Goal: Task Accomplishment & Management: Use online tool/utility

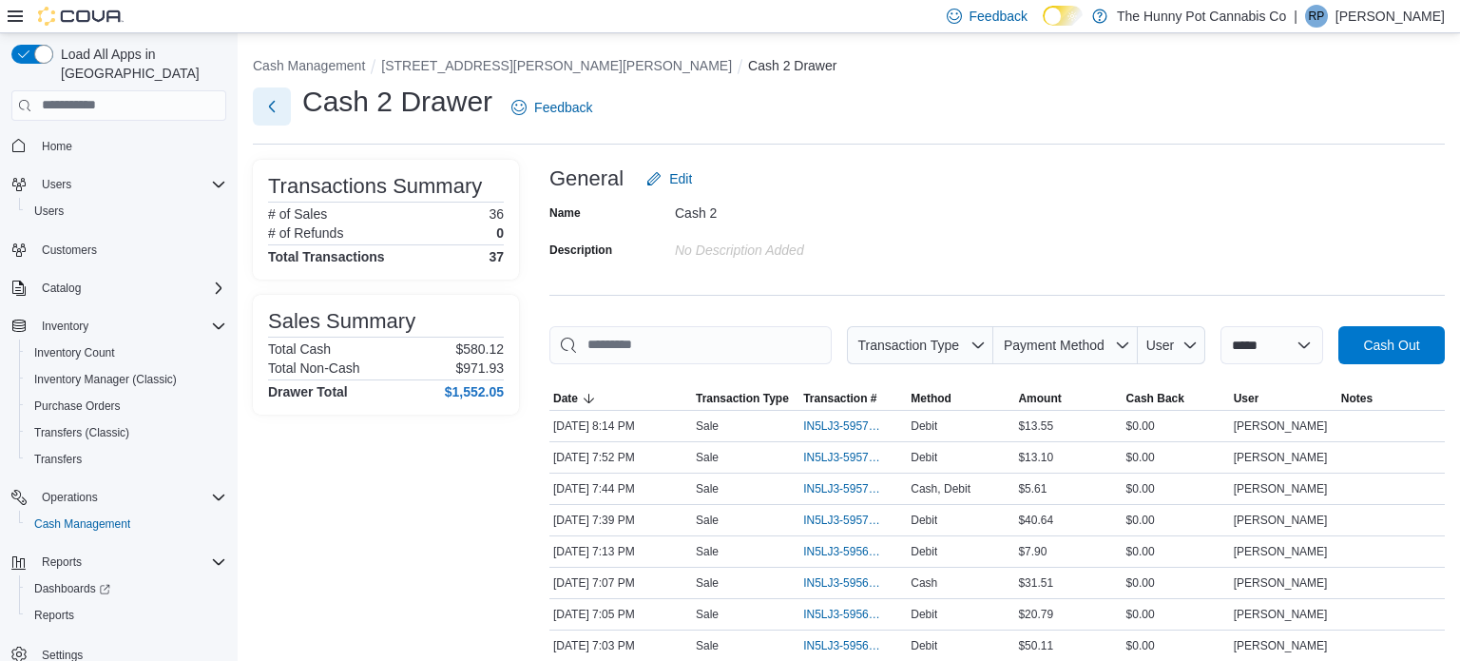
click at [280, 98] on button "Next" at bounding box center [272, 106] width 38 height 38
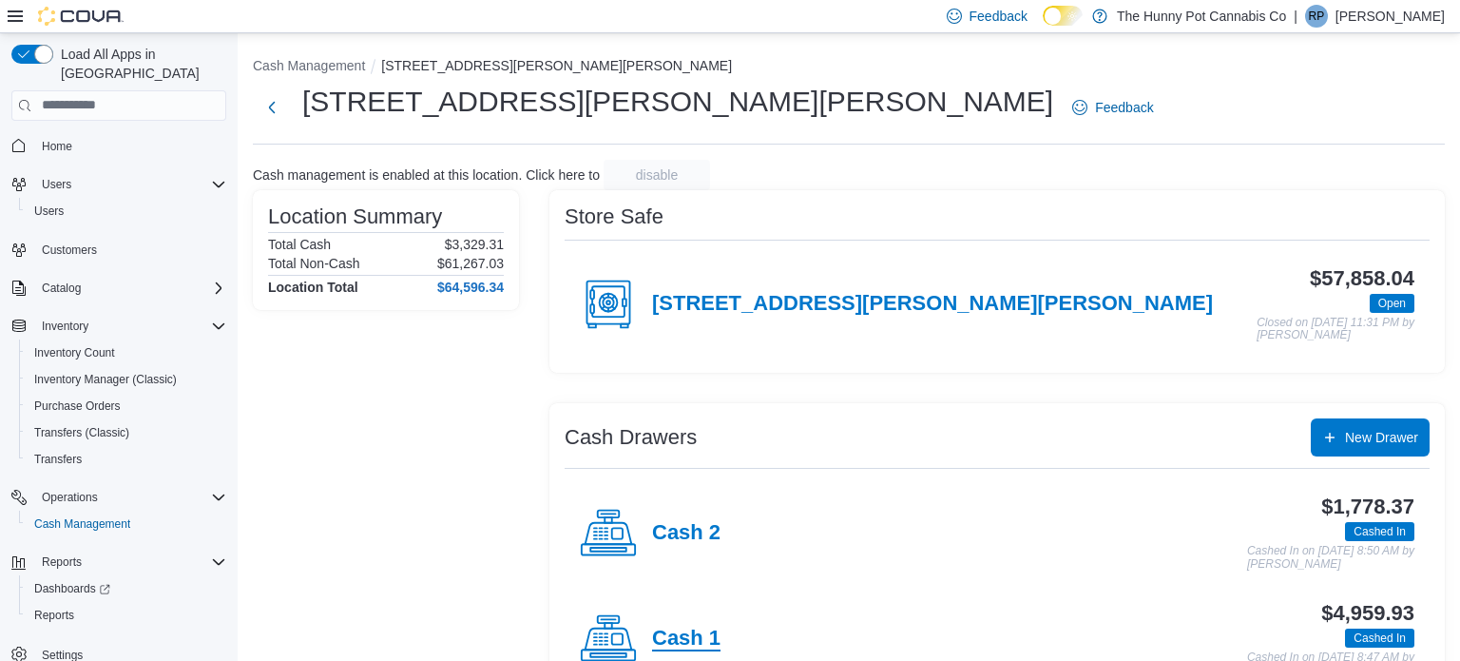
click at [712, 631] on h4 "Cash 1" at bounding box center [686, 638] width 68 height 25
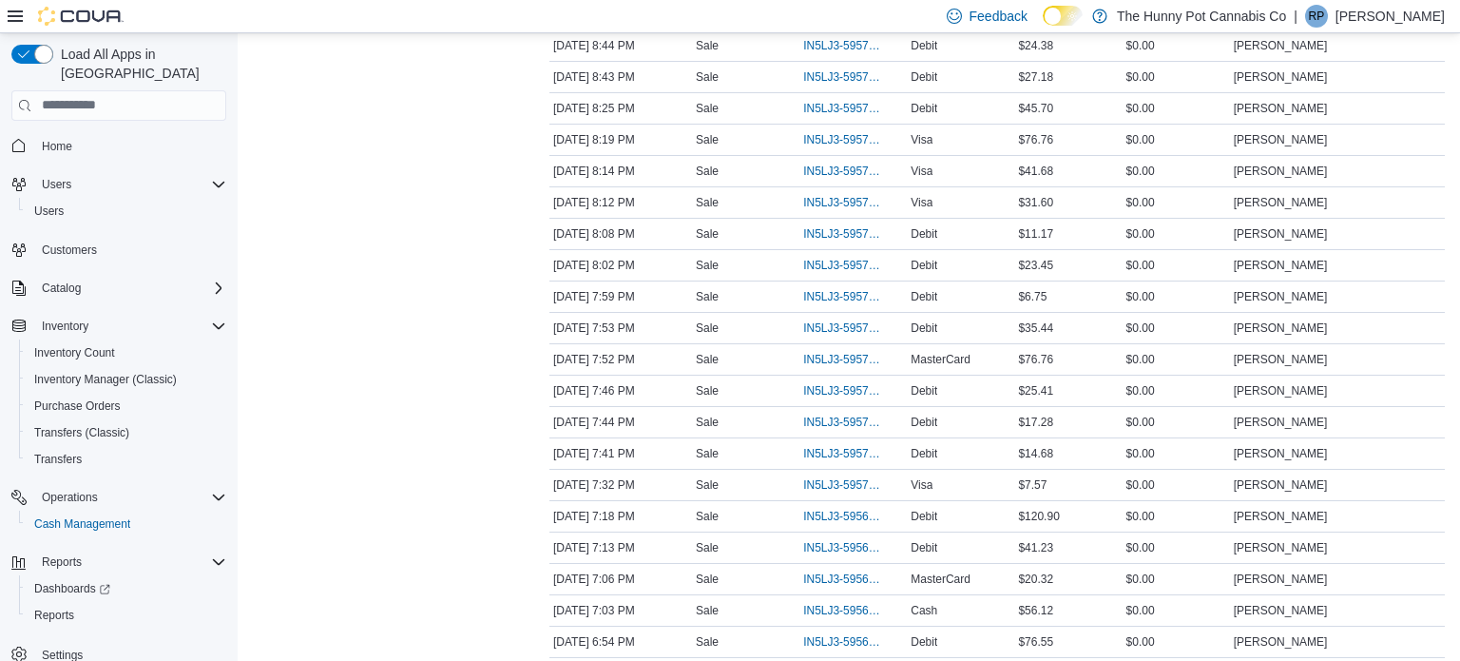
scroll to position [797, 0]
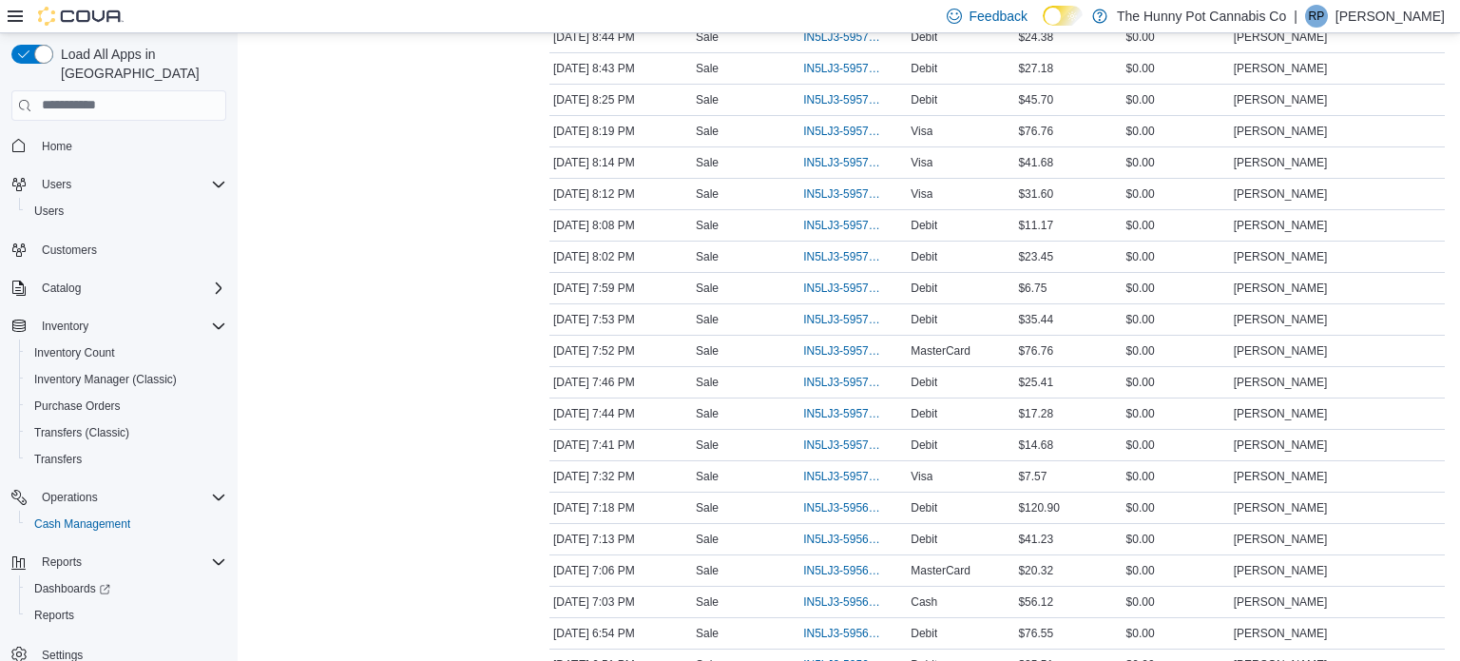
drag, startPoint x: 1455, startPoint y: 110, endPoint x: 1459, endPoint y: 256, distance: 145.5
click at [823, 406] on span "IN5LJ3-5957180" at bounding box center [843, 413] width 81 height 15
click at [836, 406] on span "IN5LJ3-5957180" at bounding box center [843, 413] width 81 height 15
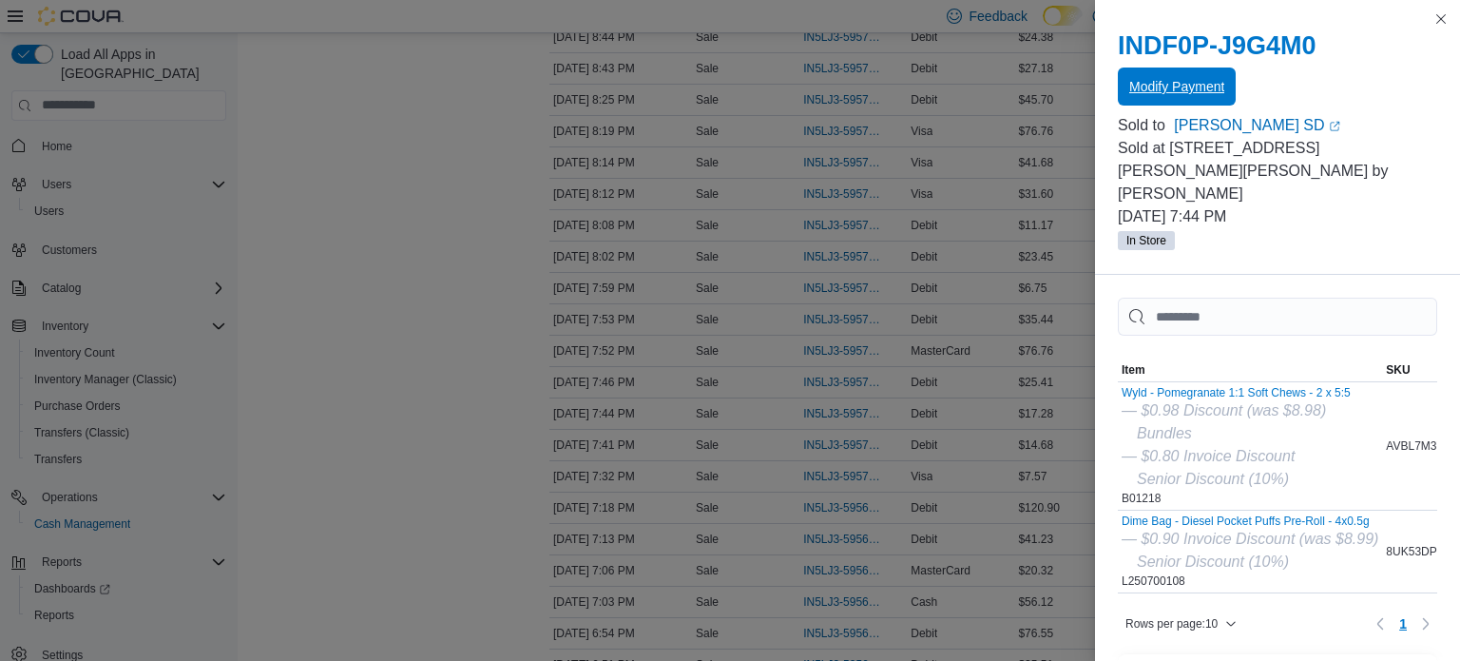
click at [1220, 90] on span "Modify Payment" at bounding box center [1176, 86] width 95 height 19
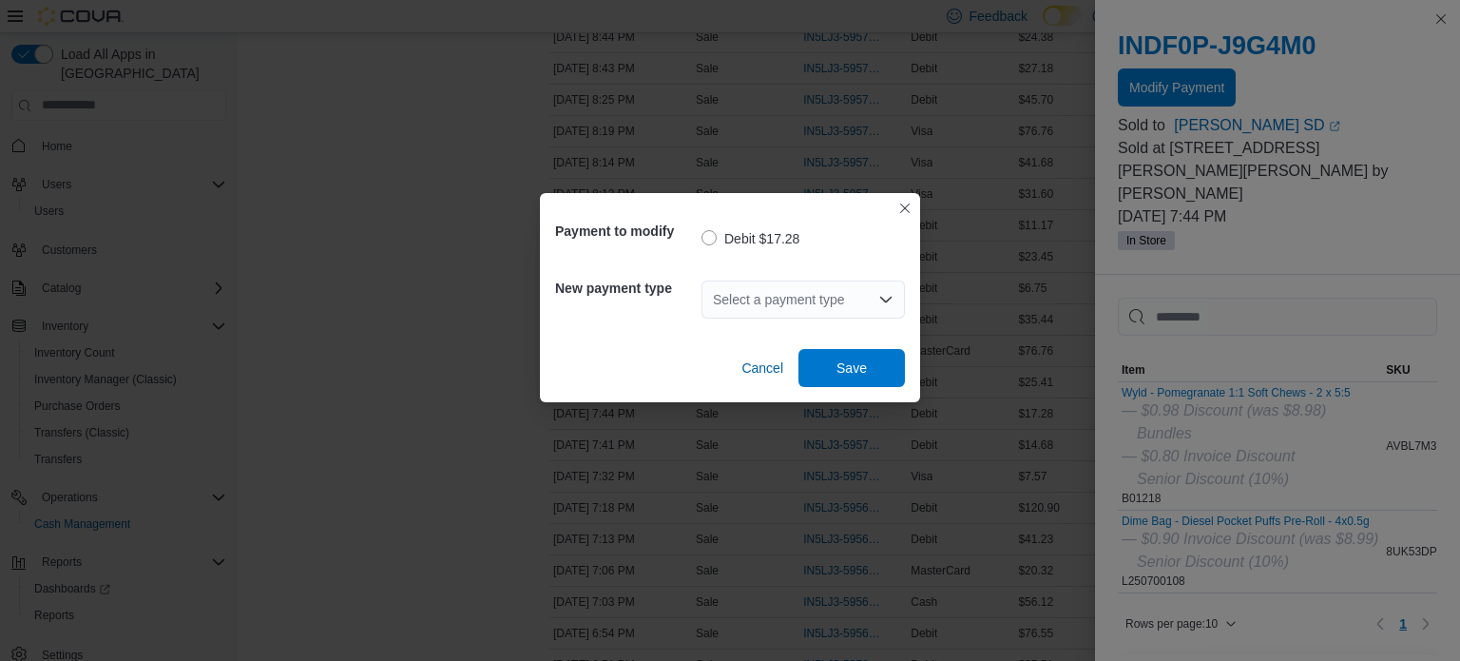
click at [845, 298] on div "Select a payment type" at bounding box center [803, 299] width 203 height 38
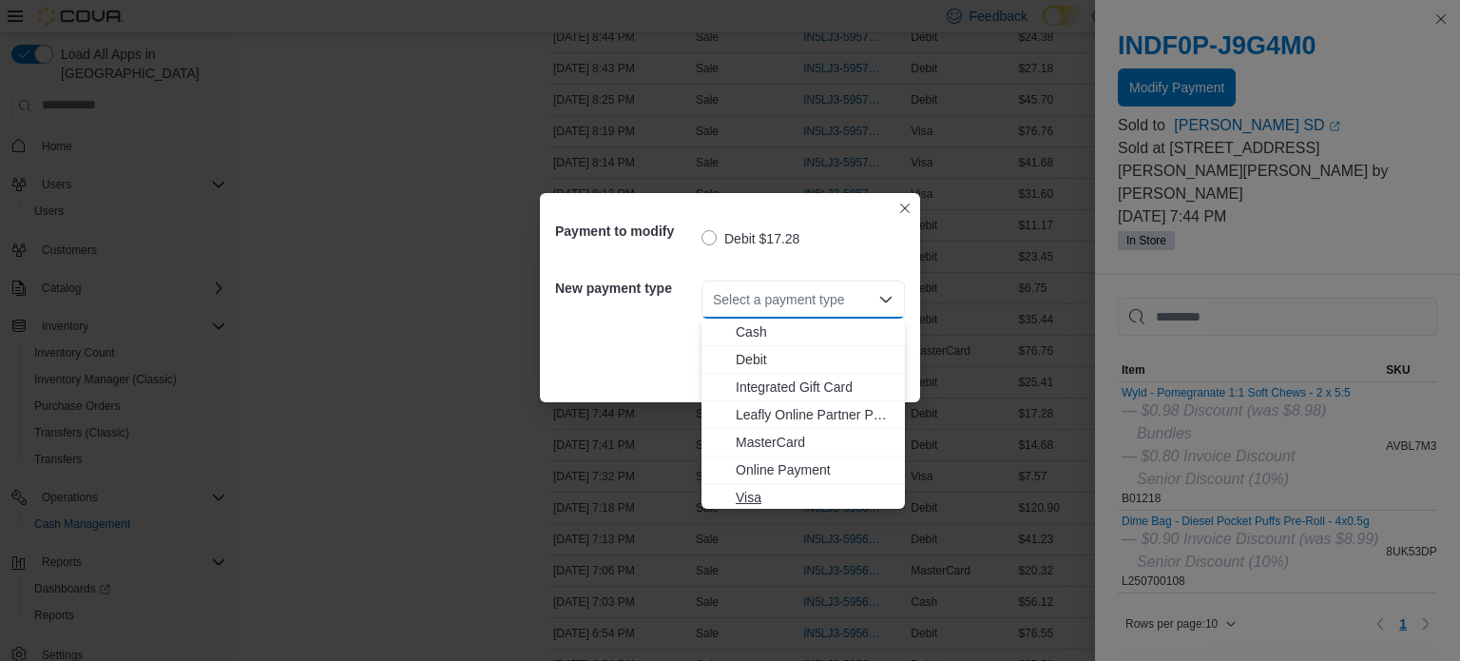
click at [746, 492] on span "Visa" at bounding box center [815, 497] width 158 height 19
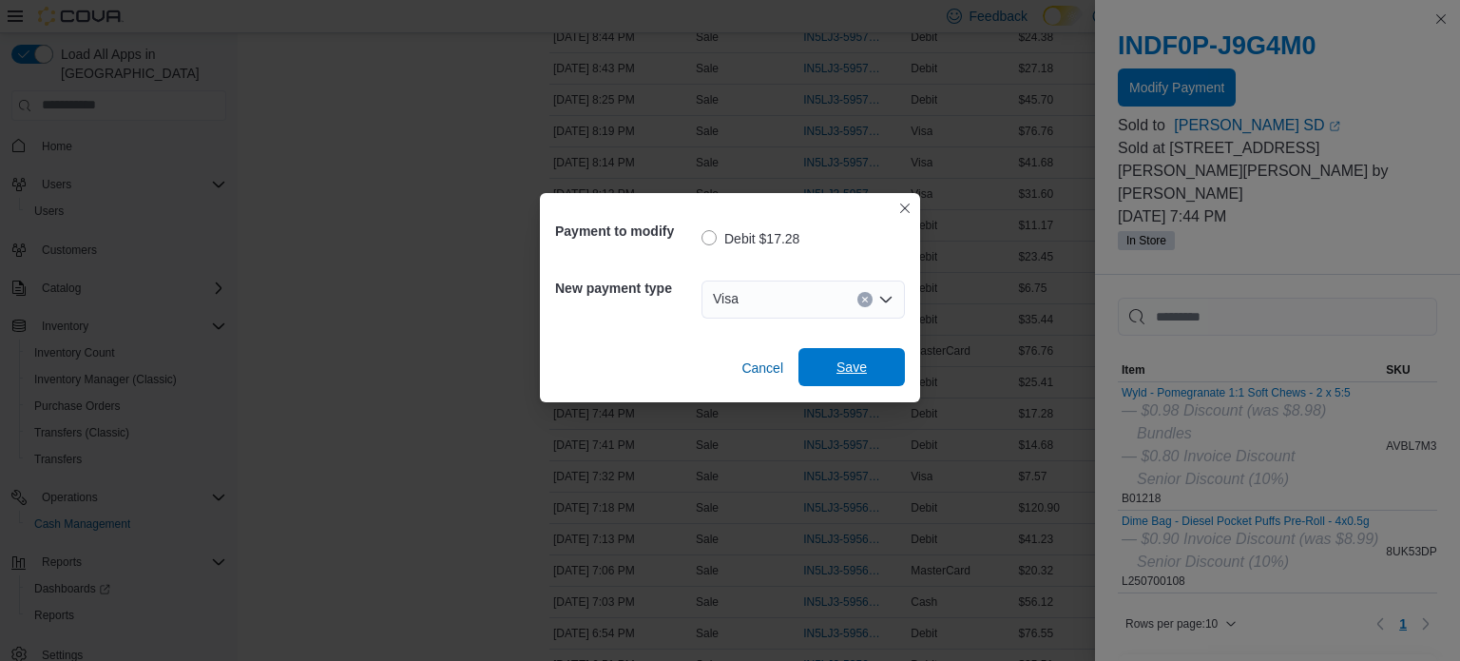
click at [876, 370] on span "Save" at bounding box center [852, 367] width 84 height 38
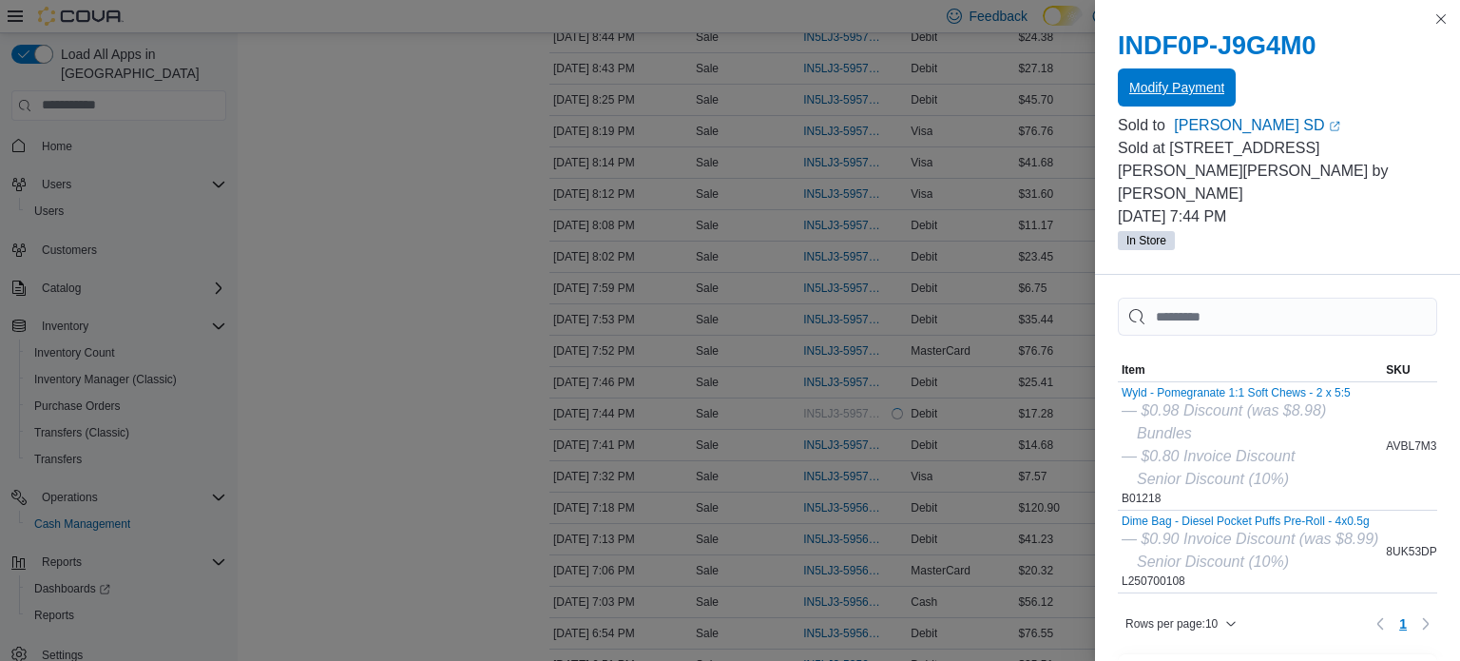
scroll to position [0, 0]
